Goal: Obtain resource: Download file/media

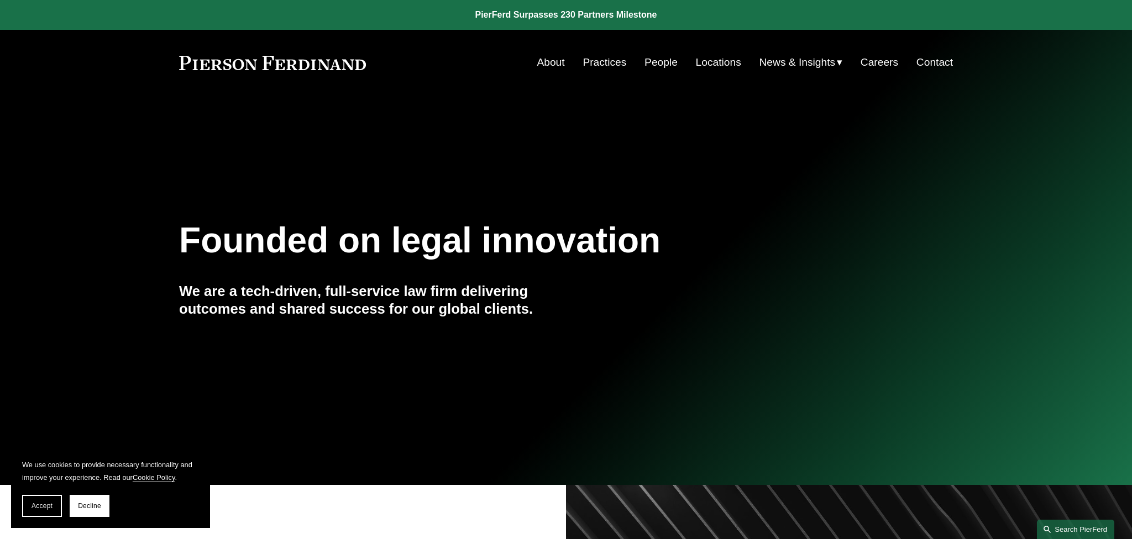
click at [1070, 524] on link "Search this site" at bounding box center [1075, 529] width 77 height 19
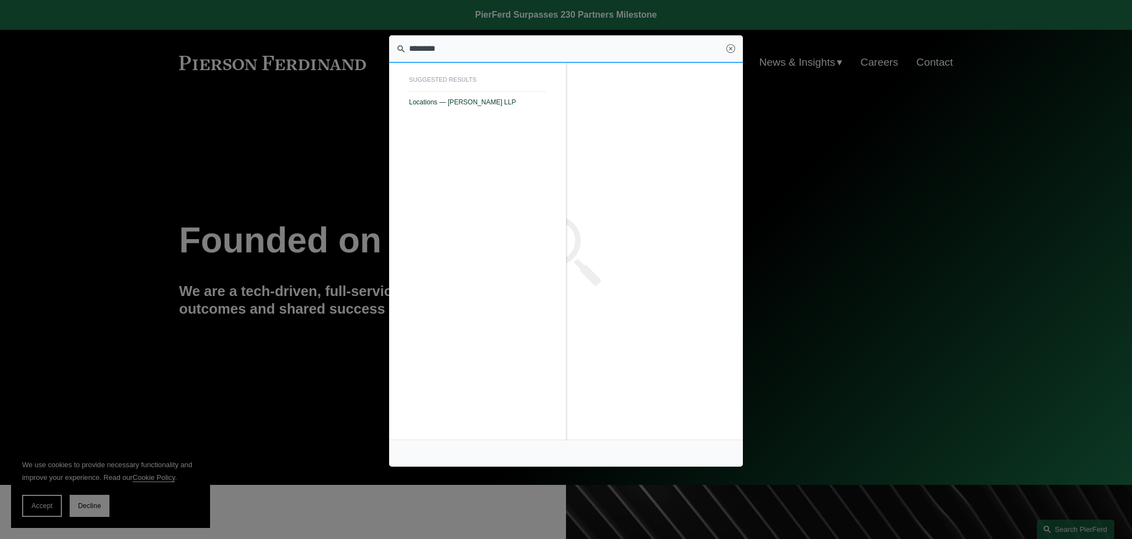
type input "********"
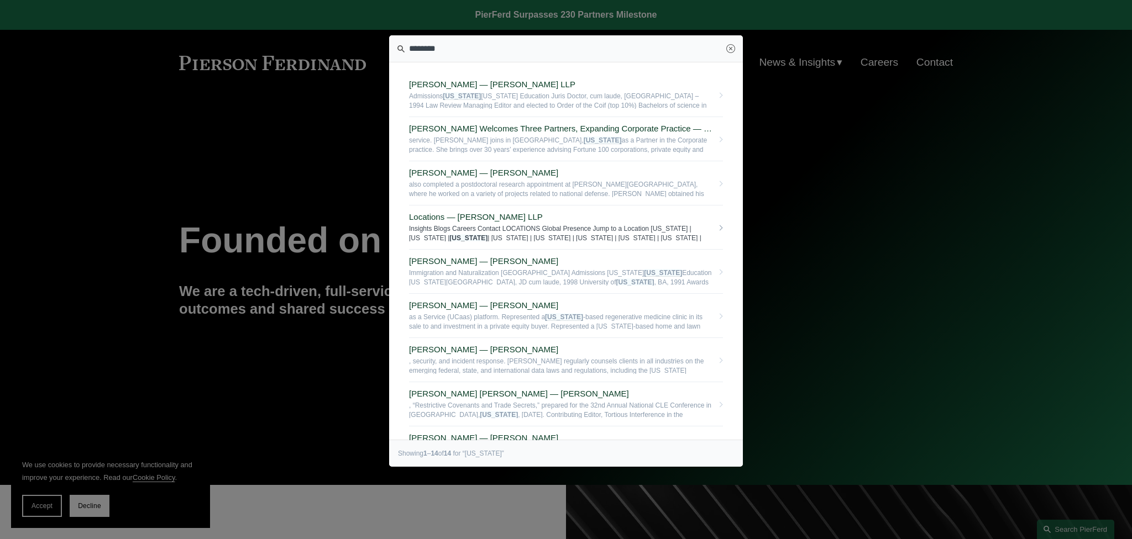
click at [417, 218] on span "Locations — Pierson Ferdinand LLP" at bounding box center [561, 217] width 304 height 10
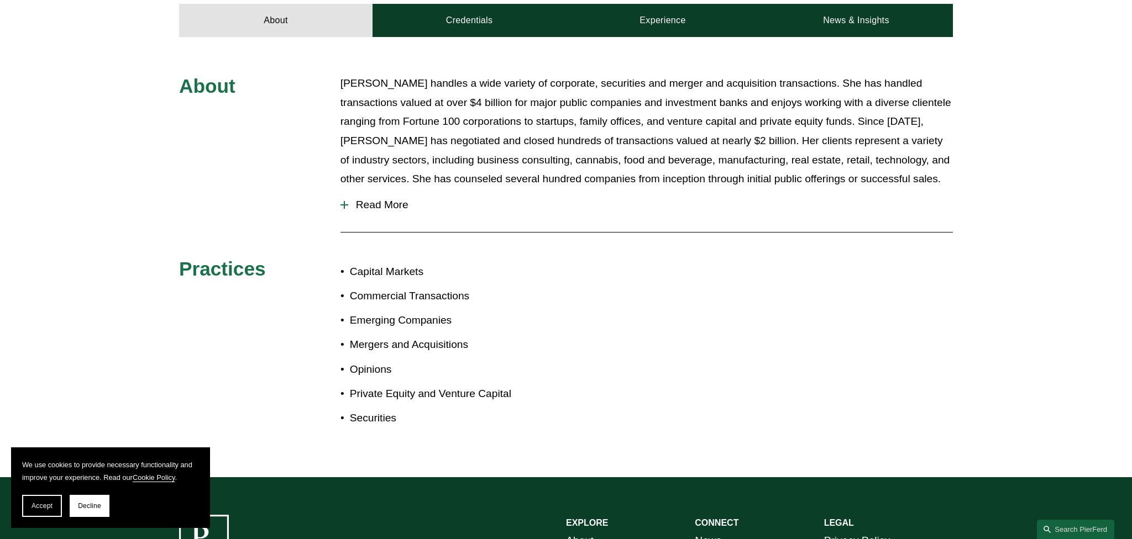
scroll to position [212, 0]
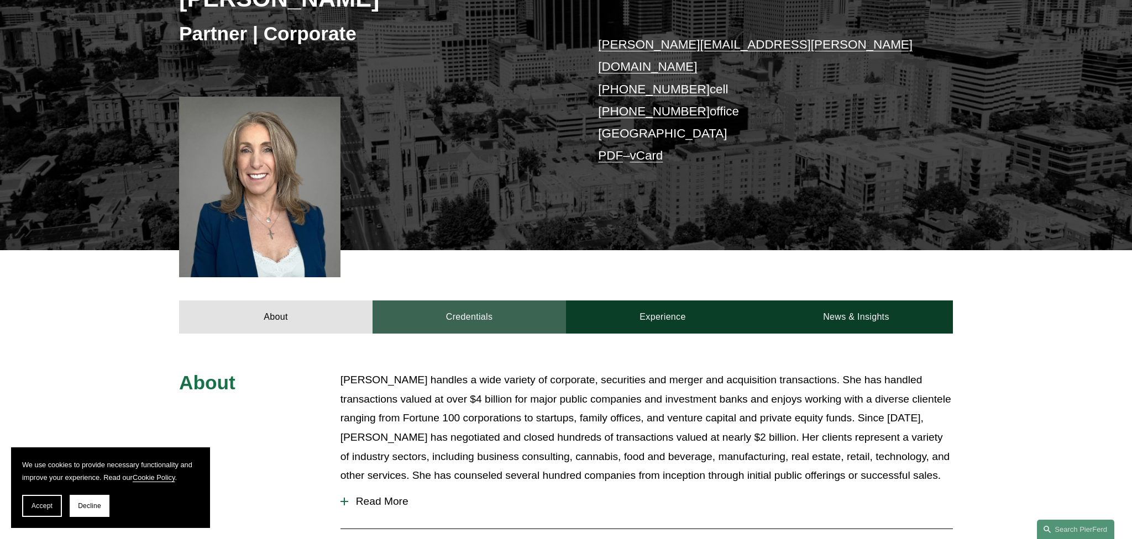
click at [405, 301] on link "Credentials" at bounding box center [468, 317] width 193 height 33
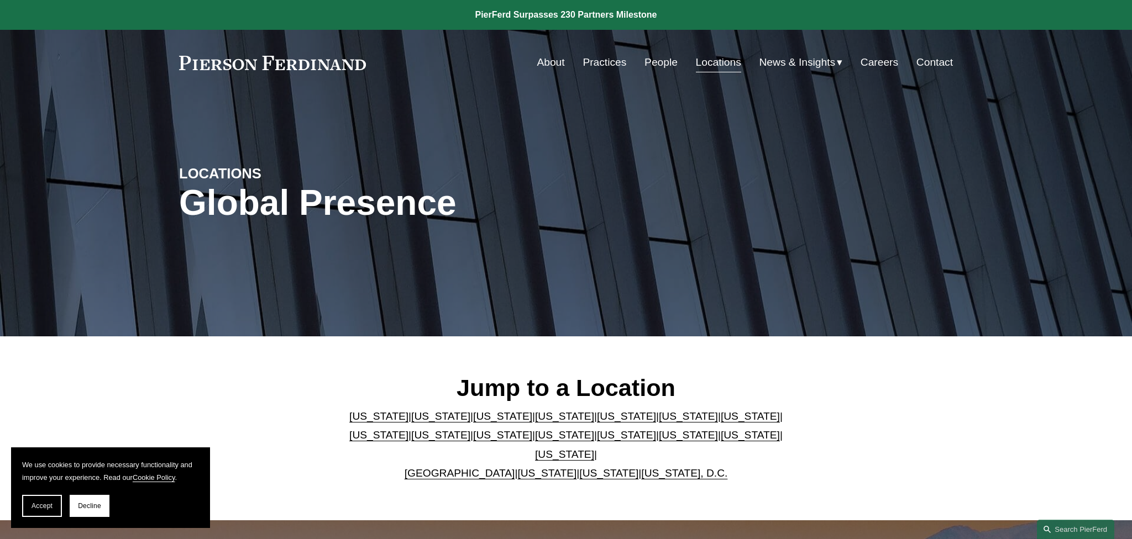
scroll to position [212, 0]
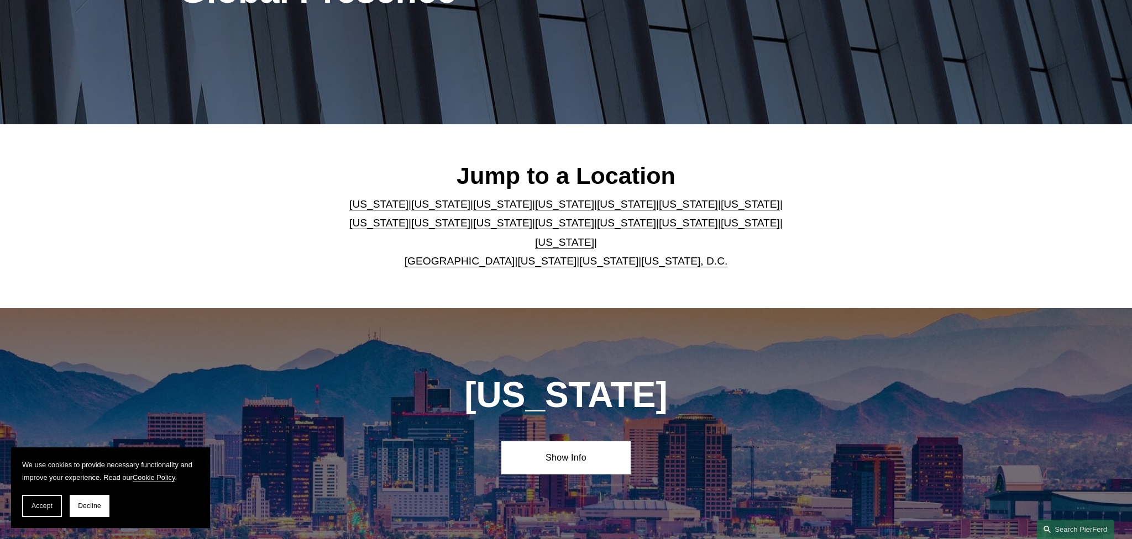
click at [473, 210] on link "[US_STATE]" at bounding box center [502, 204] width 59 height 12
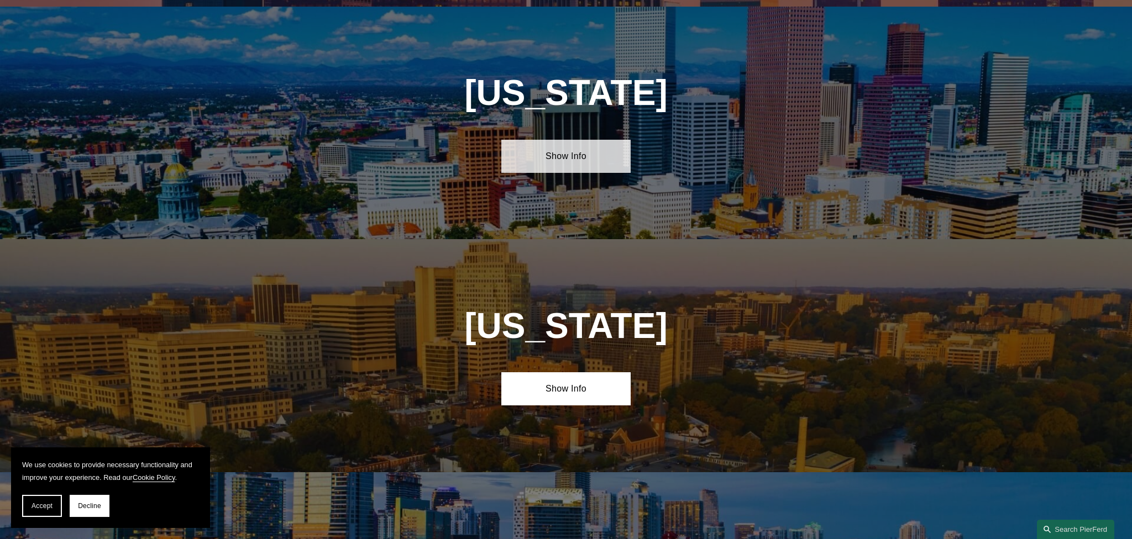
click at [564, 152] on link "Show Info" at bounding box center [565, 156] width 129 height 33
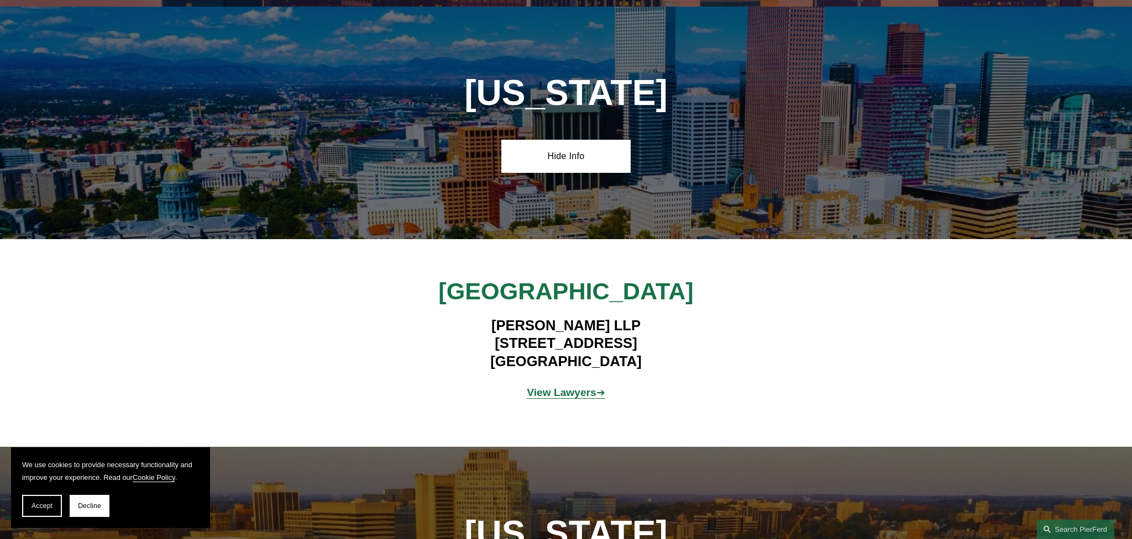
click at [552, 387] on strong "View Lawyers" at bounding box center [562, 393] width 70 height 12
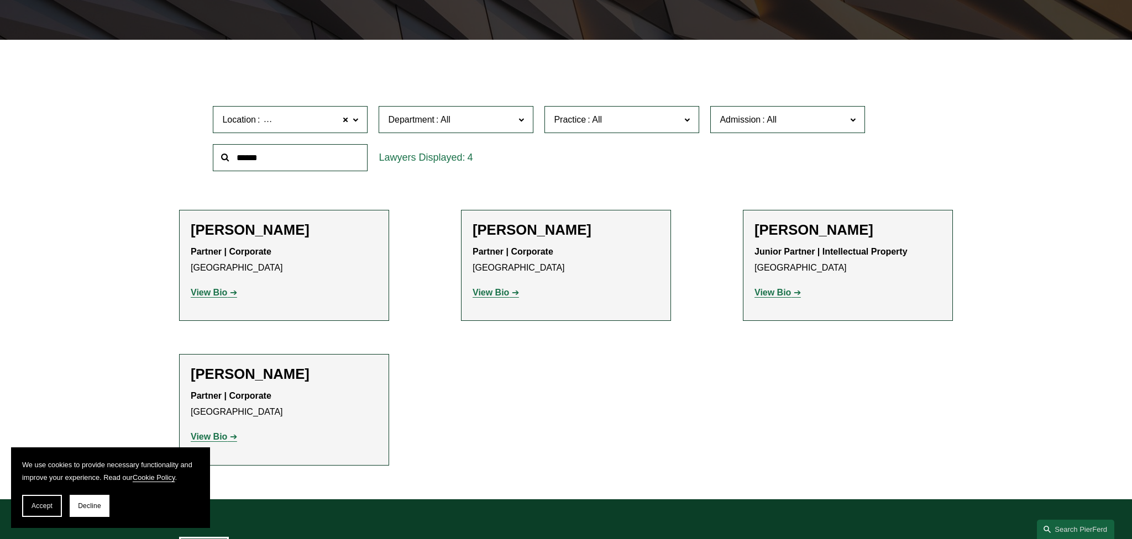
scroll to position [339, 0]
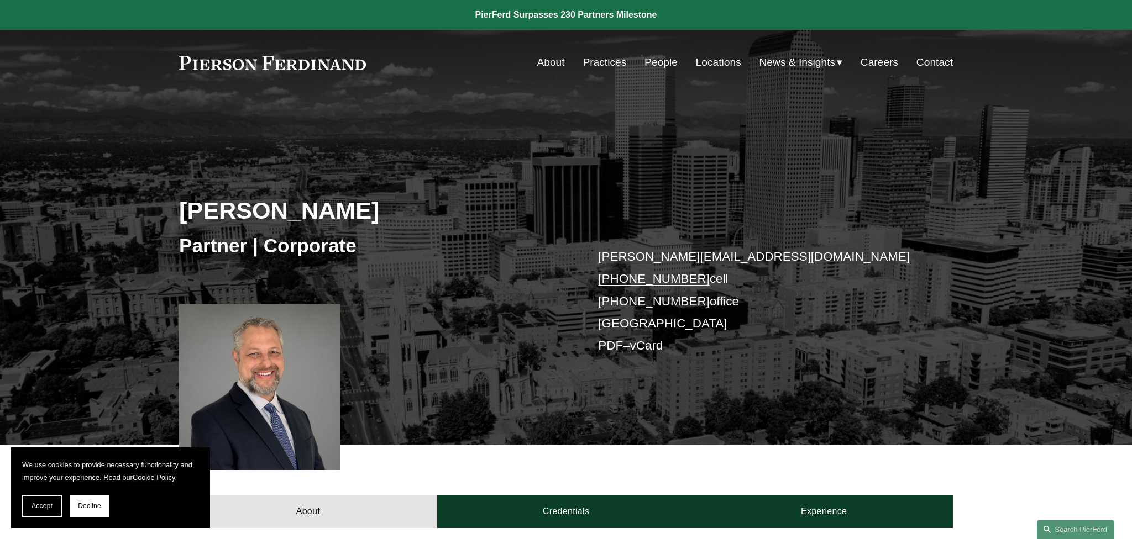
scroll to position [254, 0]
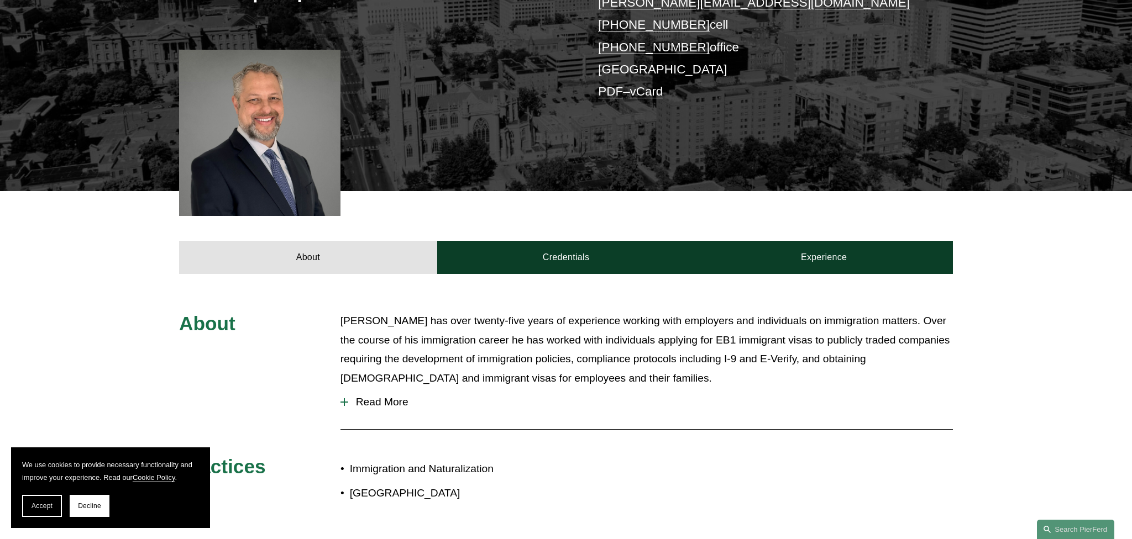
click at [387, 401] on span "Read More" at bounding box center [650, 402] width 605 height 12
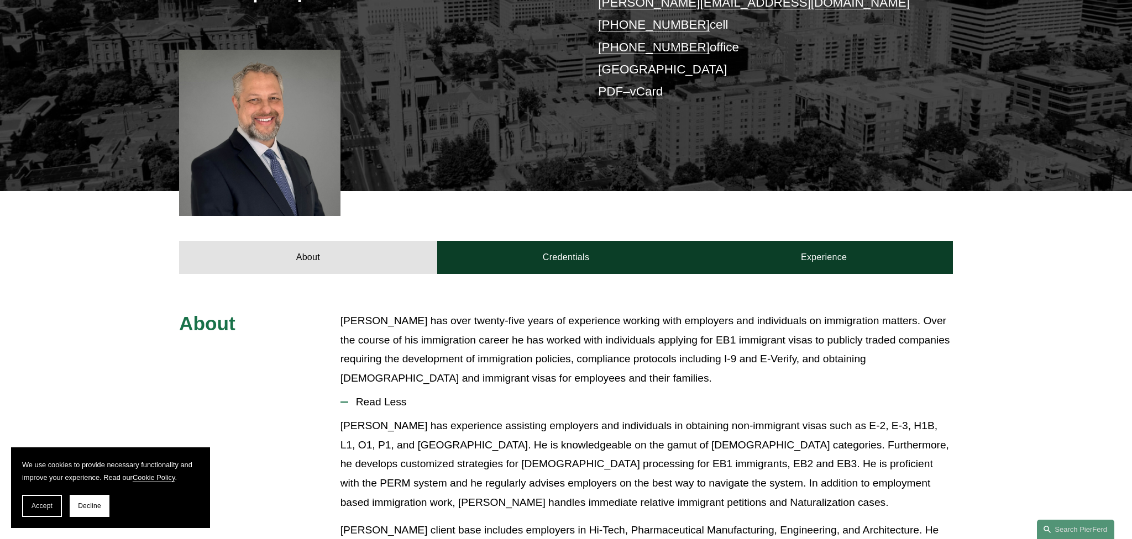
scroll to position [42, 0]
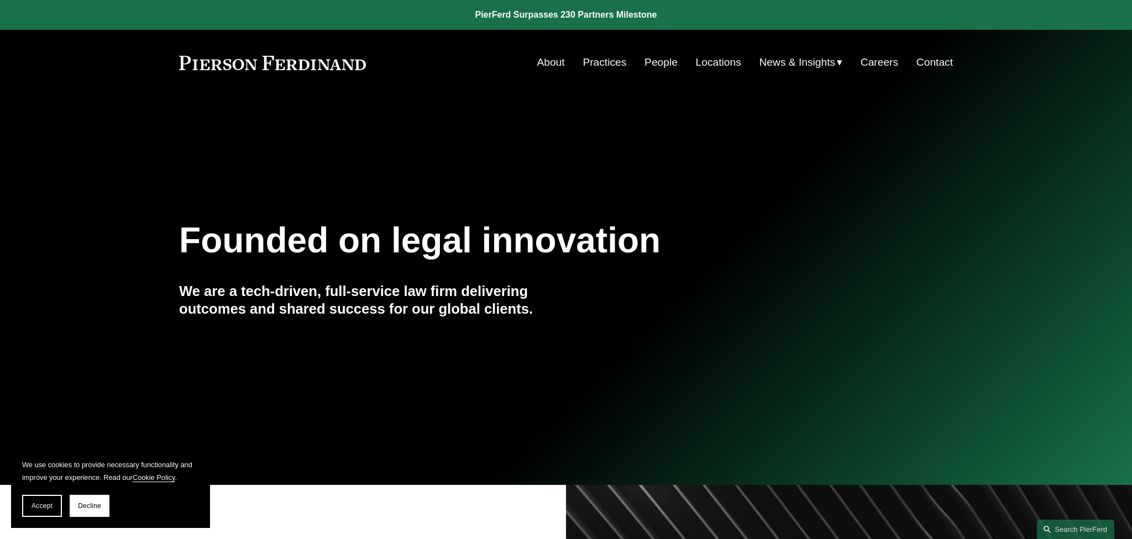
click at [0, 0] on span "Insights" at bounding box center [0, 0] width 0 height 0
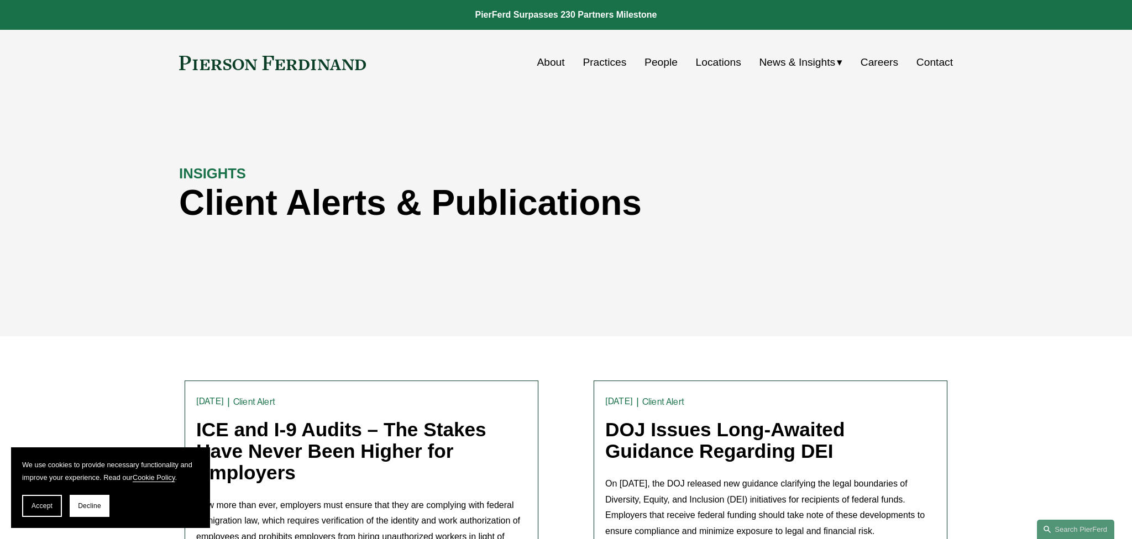
scroll to position [212, 0]
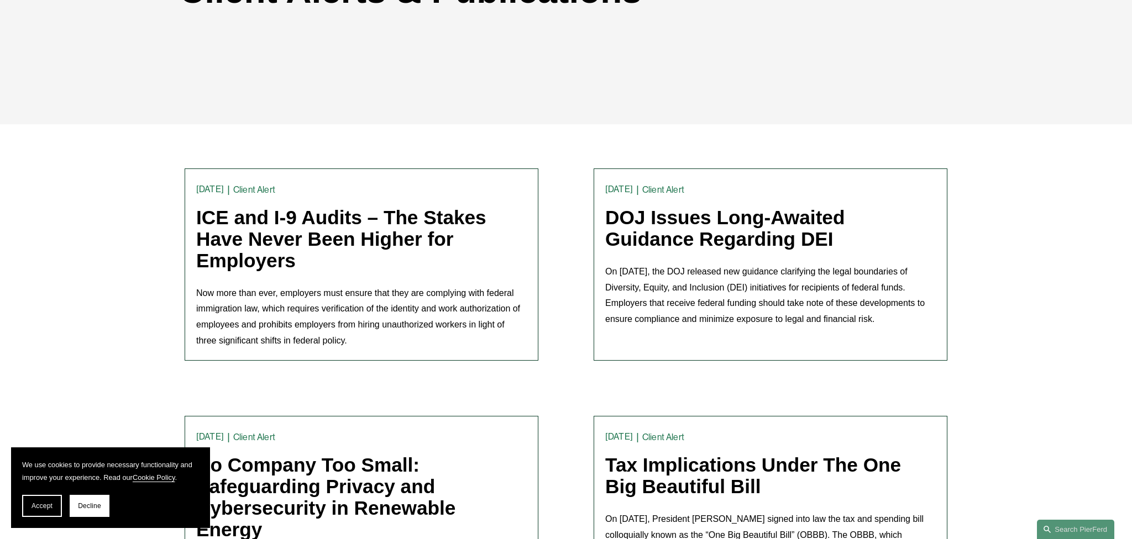
click at [248, 191] on link "Client Alert" at bounding box center [254, 190] width 42 height 10
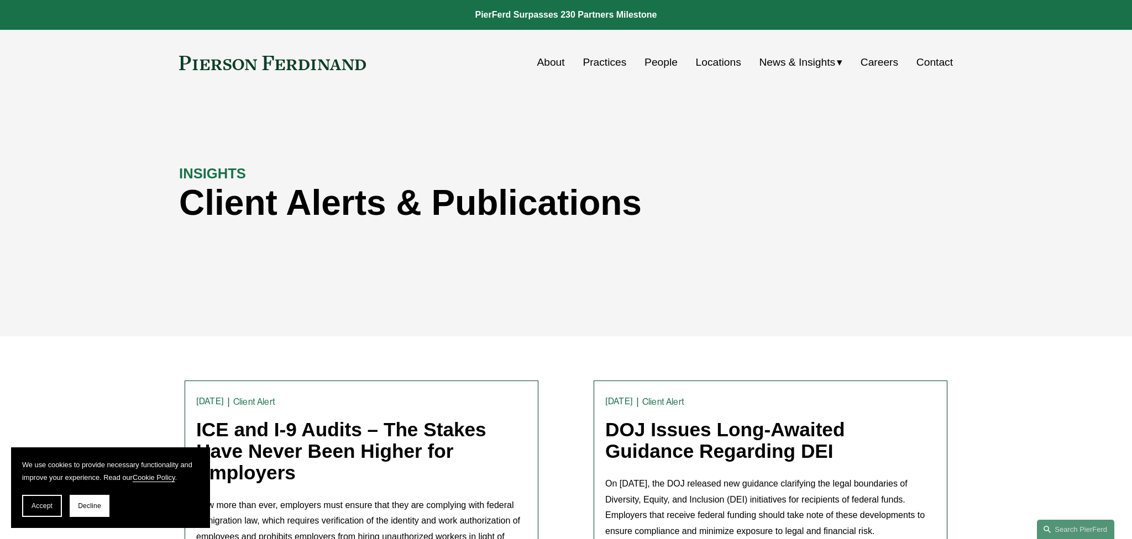
scroll to position [170, 0]
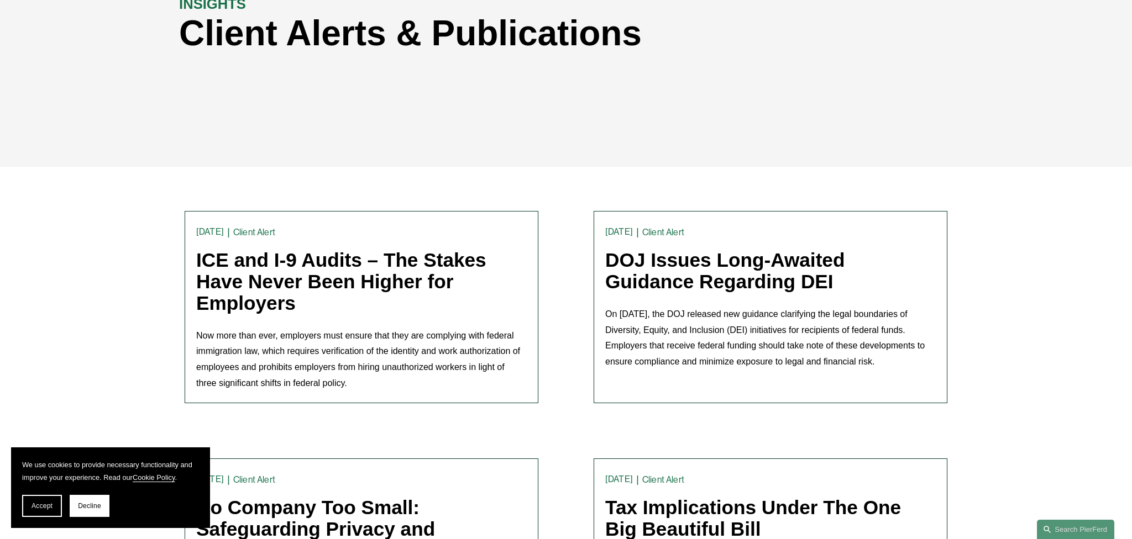
click at [271, 276] on link "ICE and I-9 Audits – The Stakes Have Never Been Higher for Employers" at bounding box center [341, 281] width 290 height 64
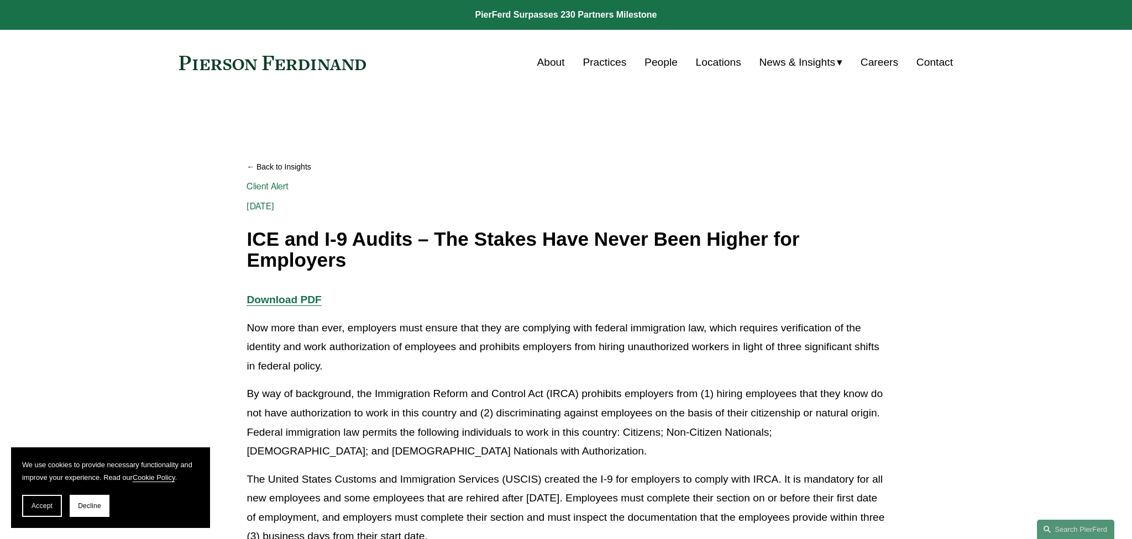
click at [274, 297] on strong "Download PDF" at bounding box center [283, 300] width 75 height 12
